Goal: Check status: Check status

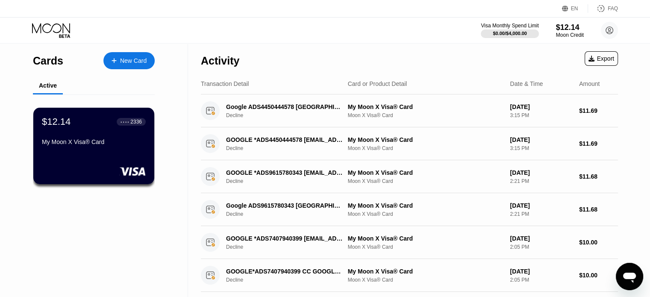
click at [56, 23] on icon at bounding box center [52, 30] width 40 height 15
click at [56, 27] on icon at bounding box center [52, 30] width 40 height 15
click at [121, 135] on div "$12.14 ● ● ● ● 2336 My Moon X Visa® Card" at bounding box center [93, 132] width 105 height 33
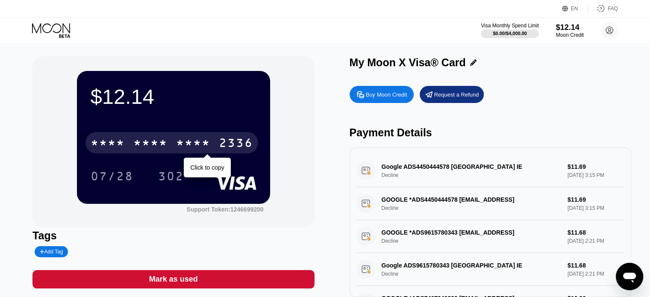
click at [145, 139] on div "* * * *" at bounding box center [150, 144] width 34 height 14
click at [192, 142] on div "2340" at bounding box center [193, 144] width 34 height 14
click at [190, 148] on div "* * * *" at bounding box center [193, 144] width 34 height 14
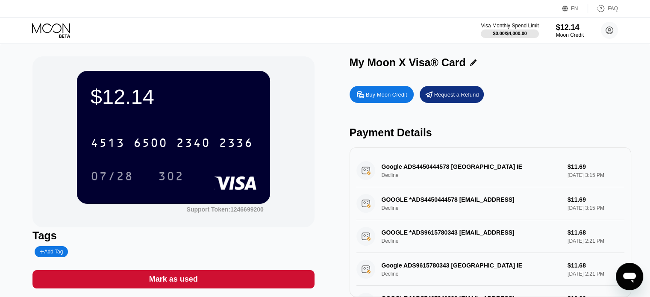
click at [143, 138] on div "[CREDIT_CARD_NUMBER]" at bounding box center [172, 142] width 173 height 21
